Goal: Navigation & Orientation: Find specific page/section

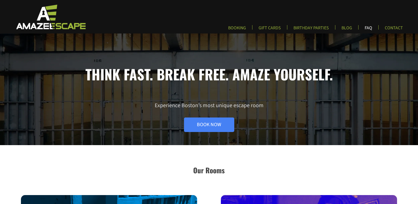
click at [365, 26] on link "FAQ" at bounding box center [369, 29] width 16 height 9
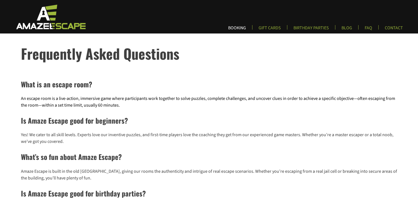
click at [244, 27] on link "BOOKING" at bounding box center [237, 29] width 27 height 9
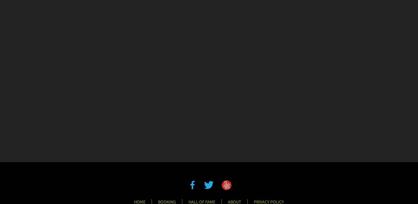
scroll to position [352, 0]
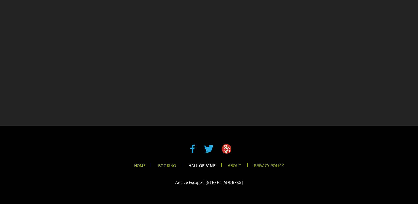
click at [210, 165] on link "HALL OF FAME" at bounding box center [202, 167] width 36 height 9
